Goal: Information Seeking & Learning: Learn about a topic

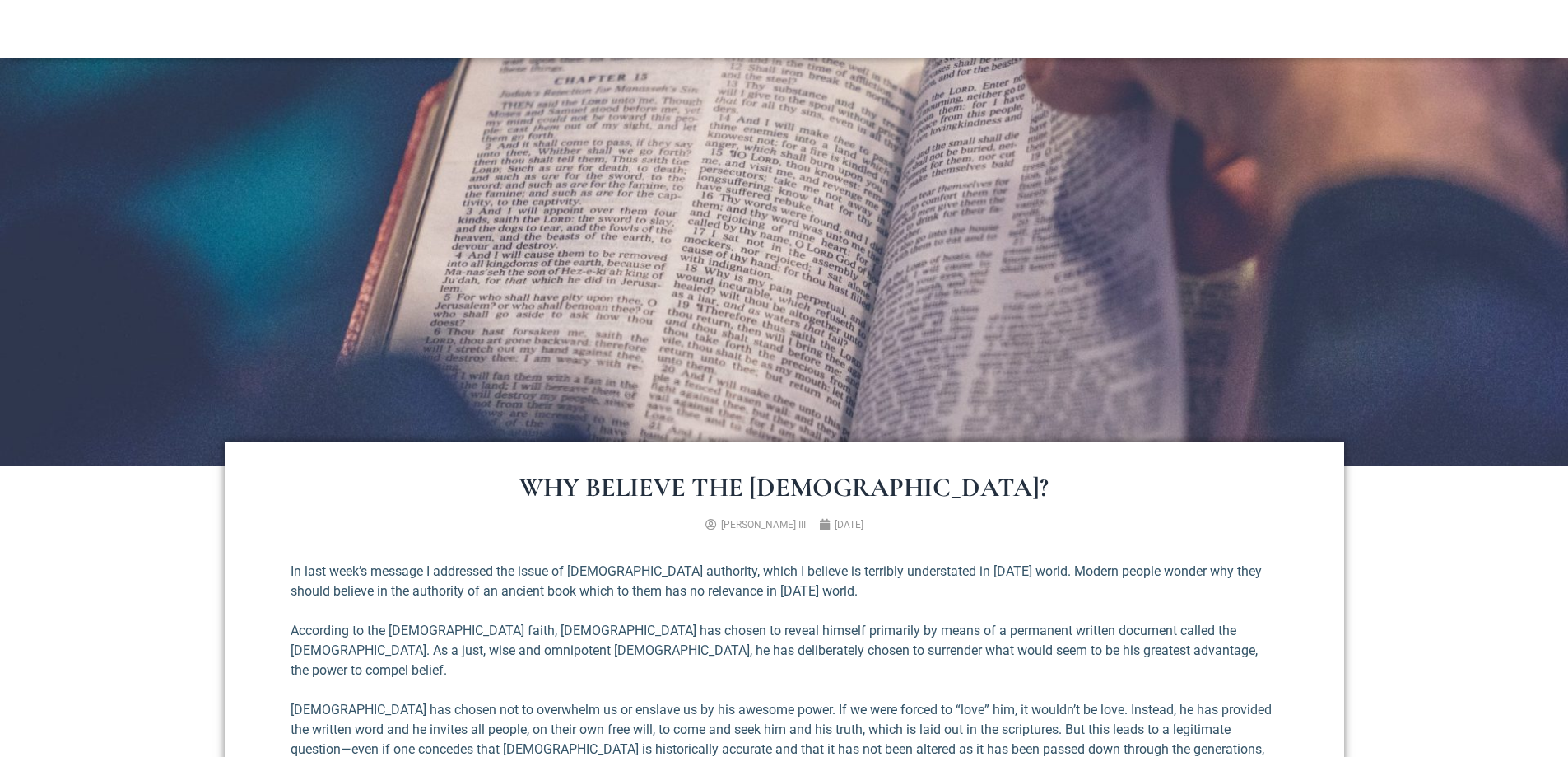
scroll to position [249, 0]
click at [825, 285] on img at bounding box center [784, 262] width 1568 height 409
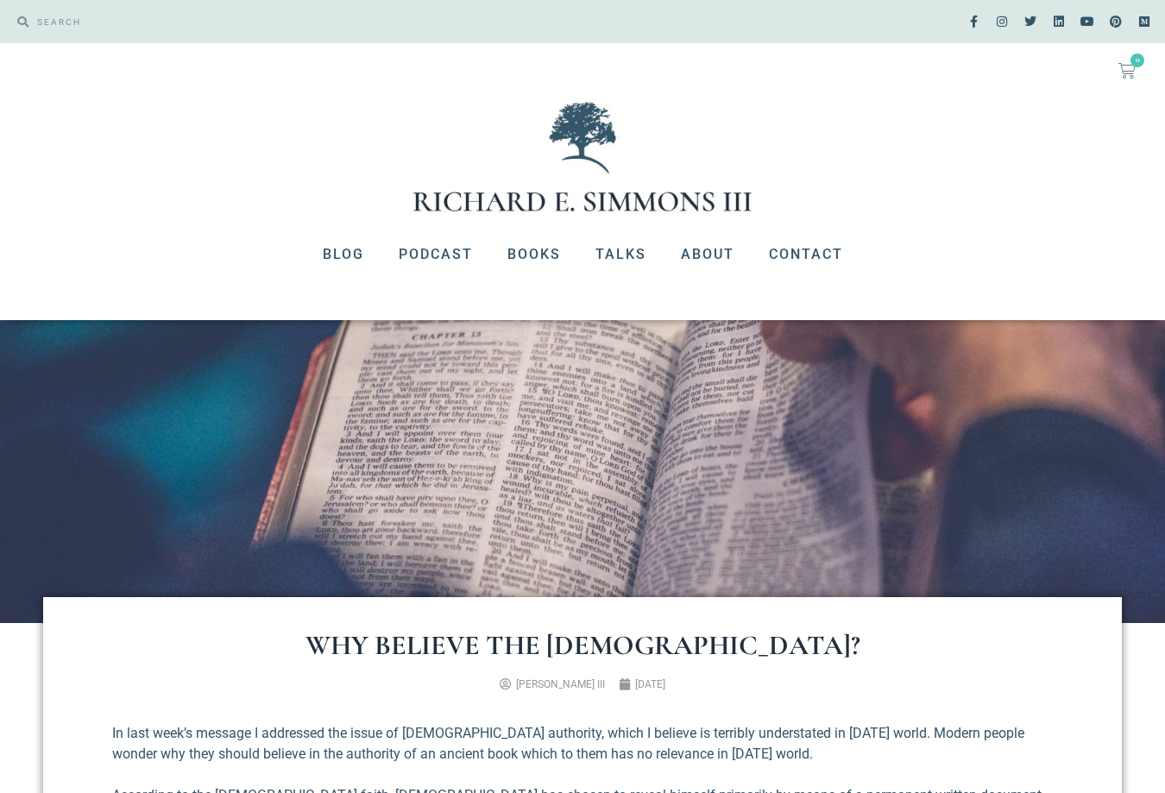
click at [780, 323] on img at bounding box center [582, 472] width 1165 height 304
click at [682, 437] on img at bounding box center [582, 472] width 1165 height 304
click at [1002, 435] on img at bounding box center [582, 472] width 1165 height 304
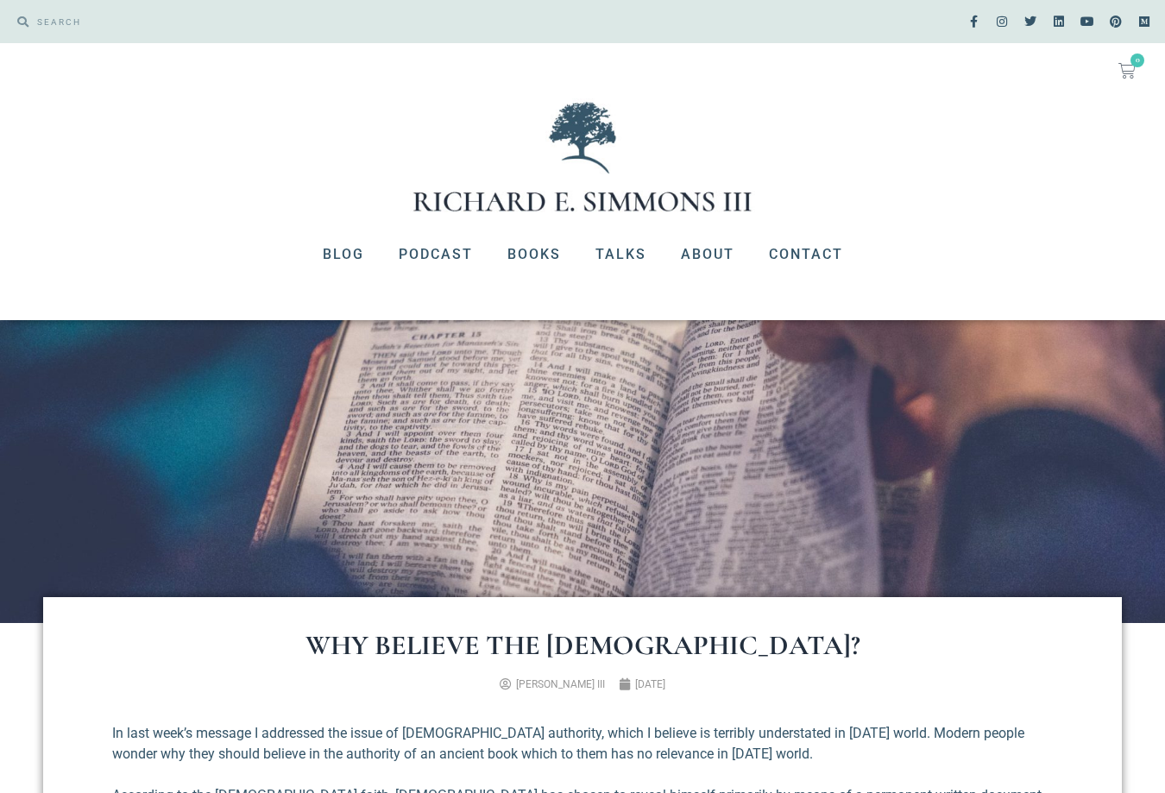
click at [1002, 435] on img at bounding box center [582, 472] width 1165 height 304
drag, startPoint x: 1002, startPoint y: 435, endPoint x: 1001, endPoint y: 411, distance: 24.2
click at [1001, 411] on img at bounding box center [582, 472] width 1165 height 304
